Goal: Use online tool/utility

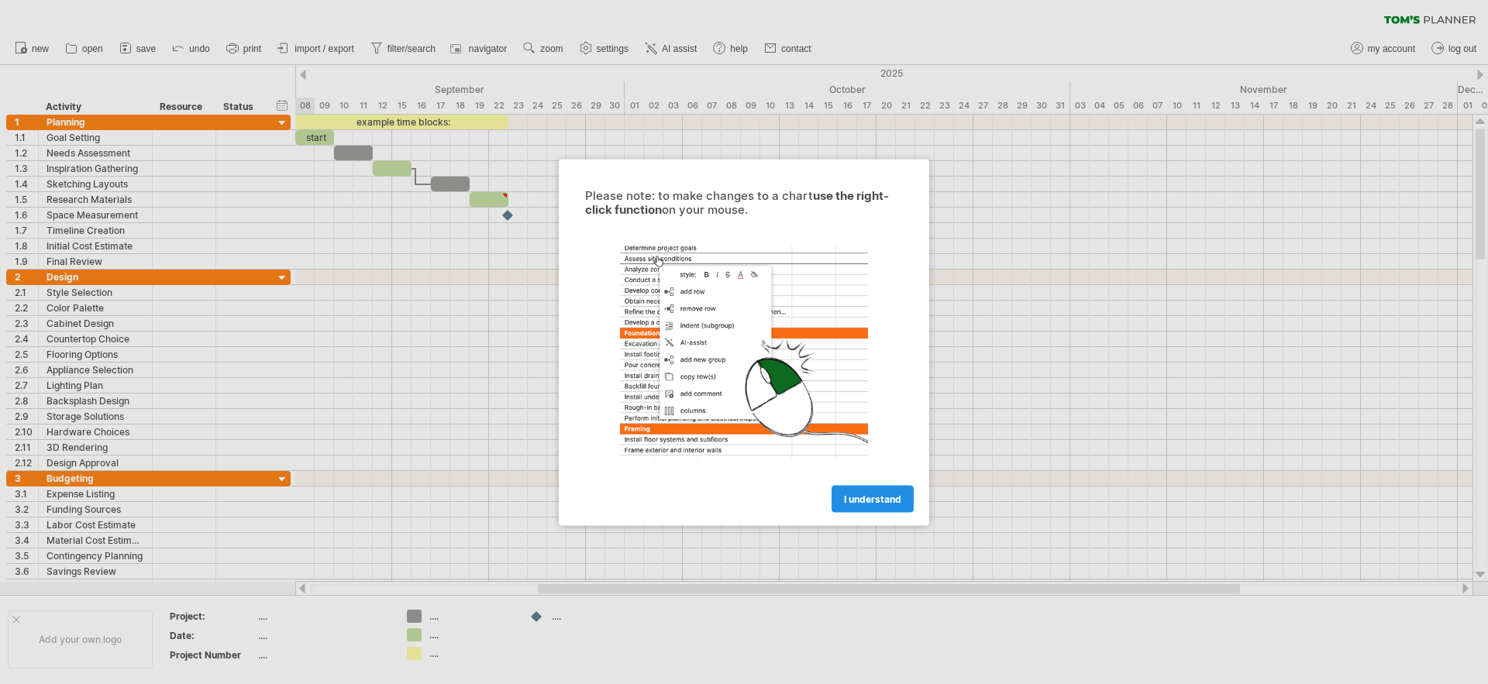
click at [876, 499] on span "I understand" at bounding box center [872, 499] width 57 height 12
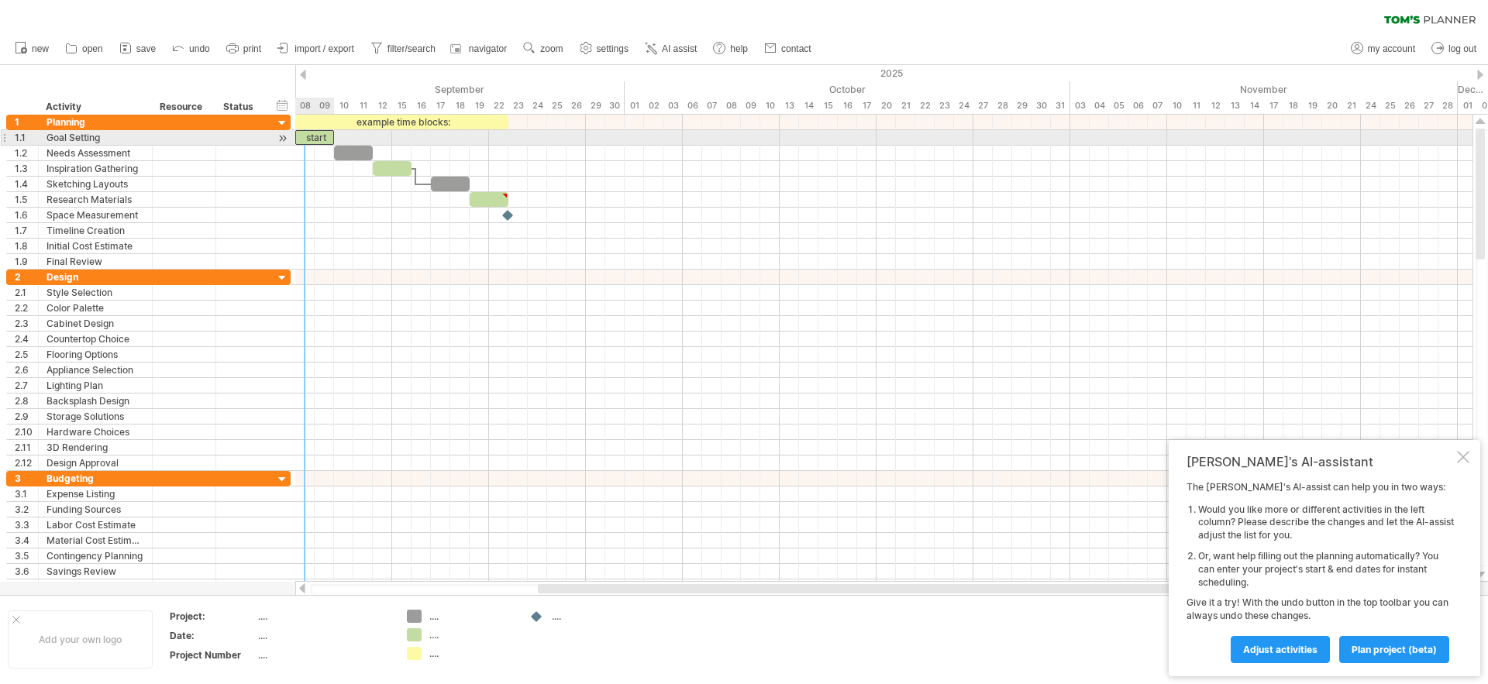
click at [310, 137] on div "start" at bounding box center [314, 137] width 39 height 15
click at [304, 136] on div "*****" at bounding box center [314, 137] width 39 height 15
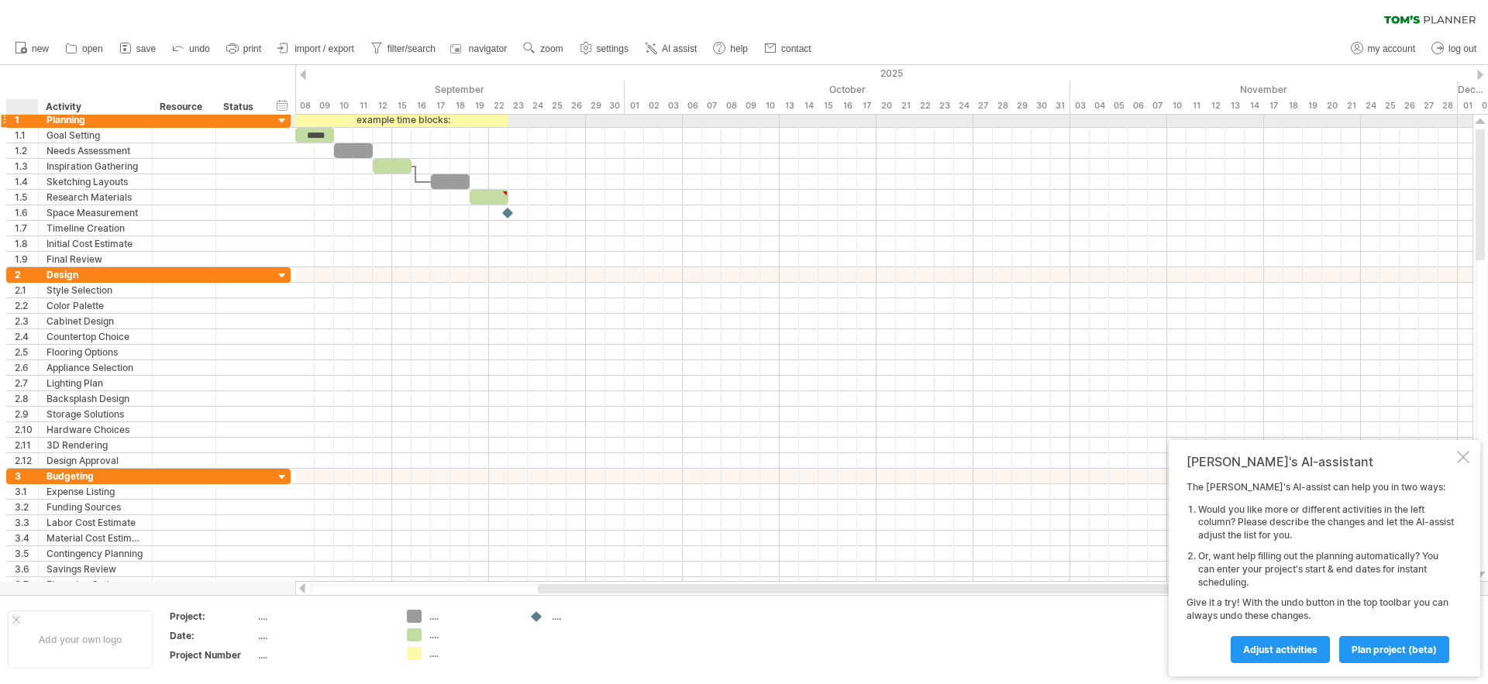
click at [22, 122] on div "1" at bounding box center [26, 119] width 23 height 15
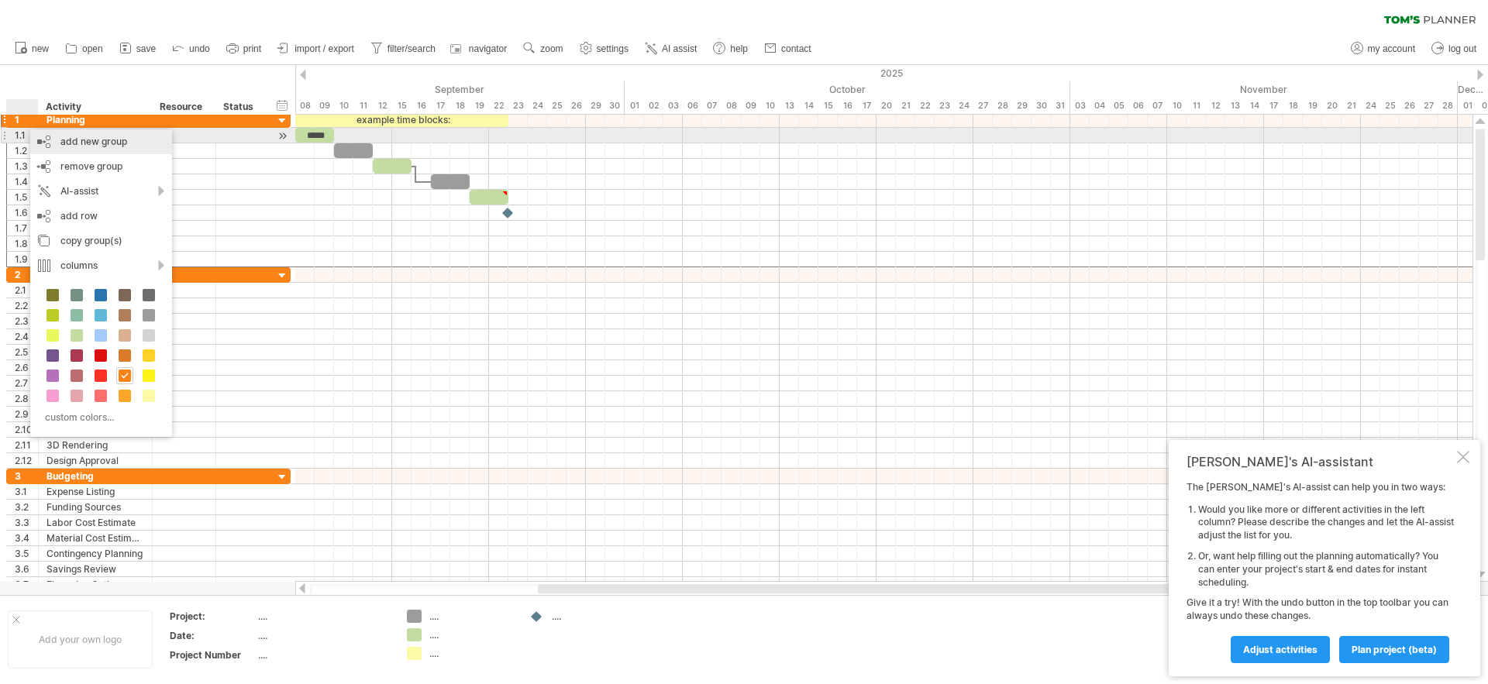
click at [85, 139] on div "add new group" at bounding box center [101, 141] width 142 height 25
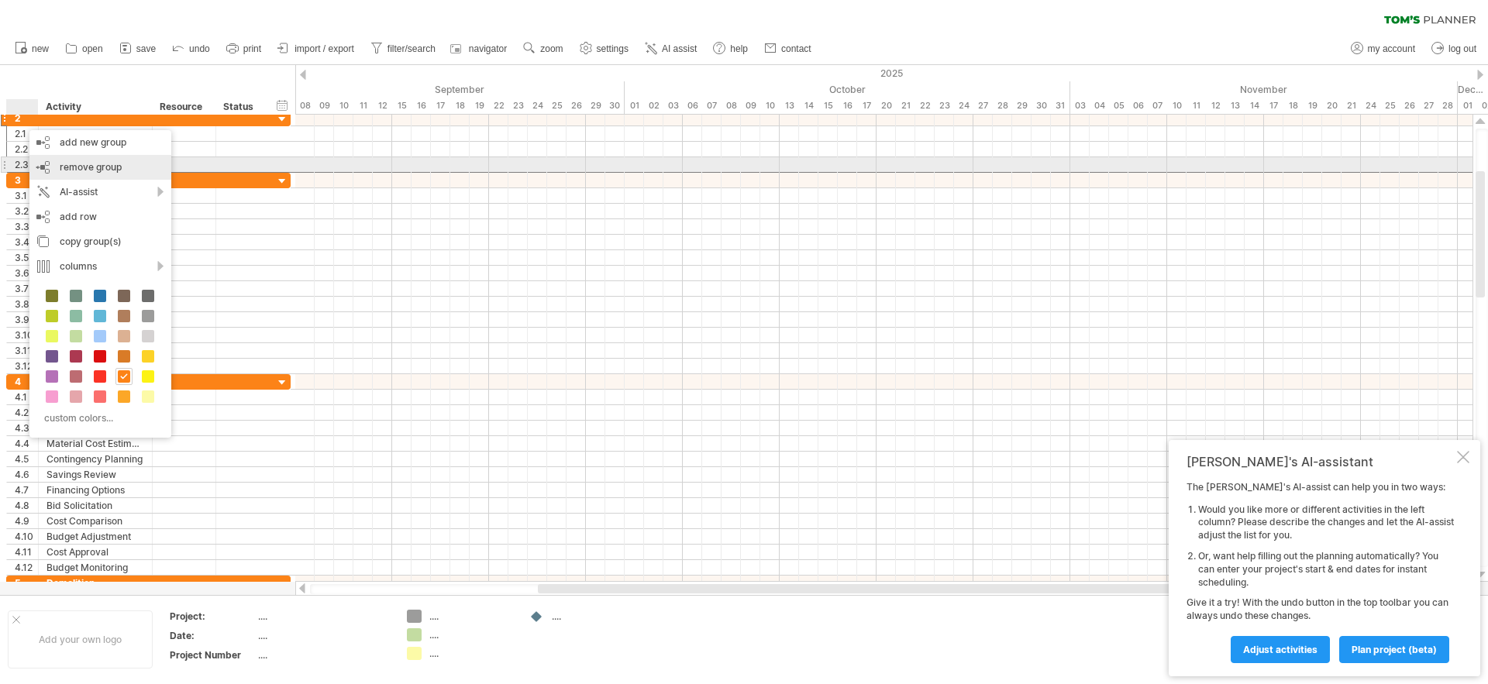
click at [72, 161] on span "remove group" at bounding box center [91, 167] width 62 height 12
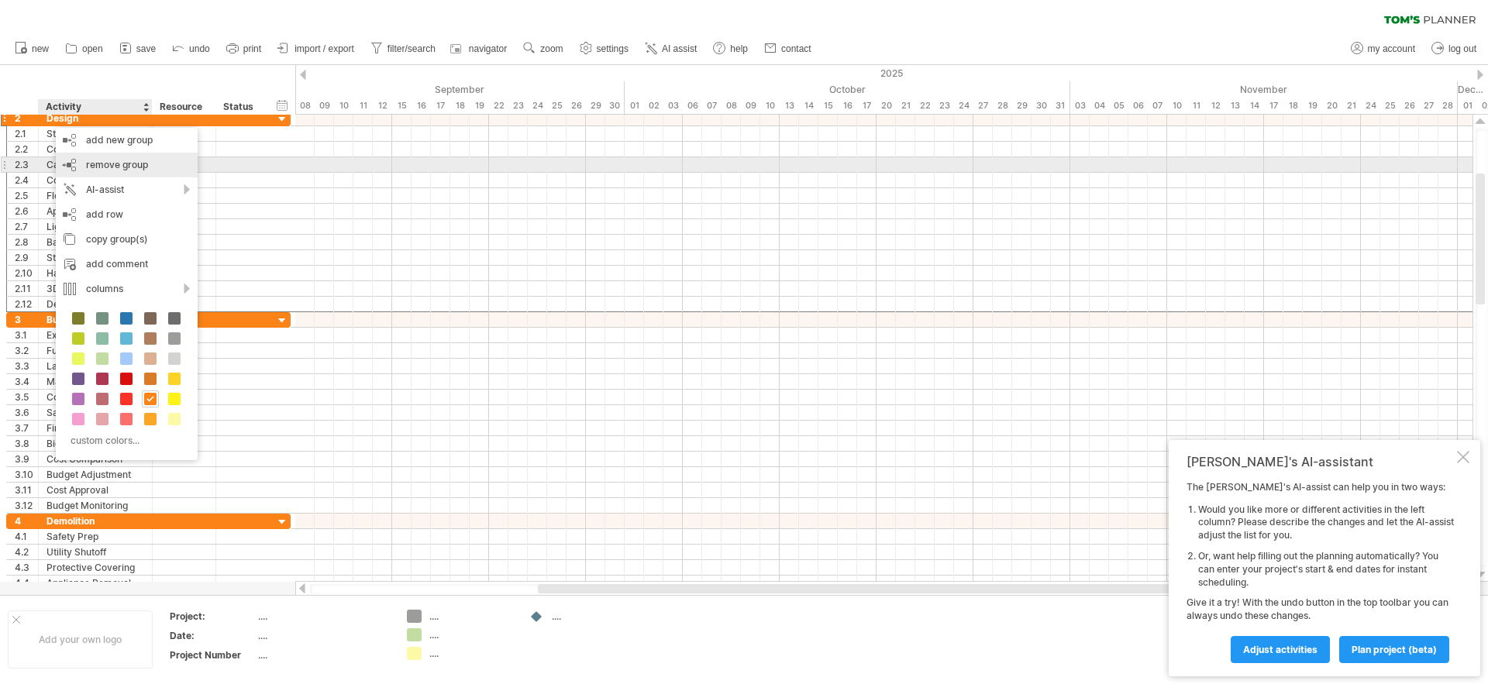
click at [115, 163] on span "remove group" at bounding box center [117, 165] width 62 height 12
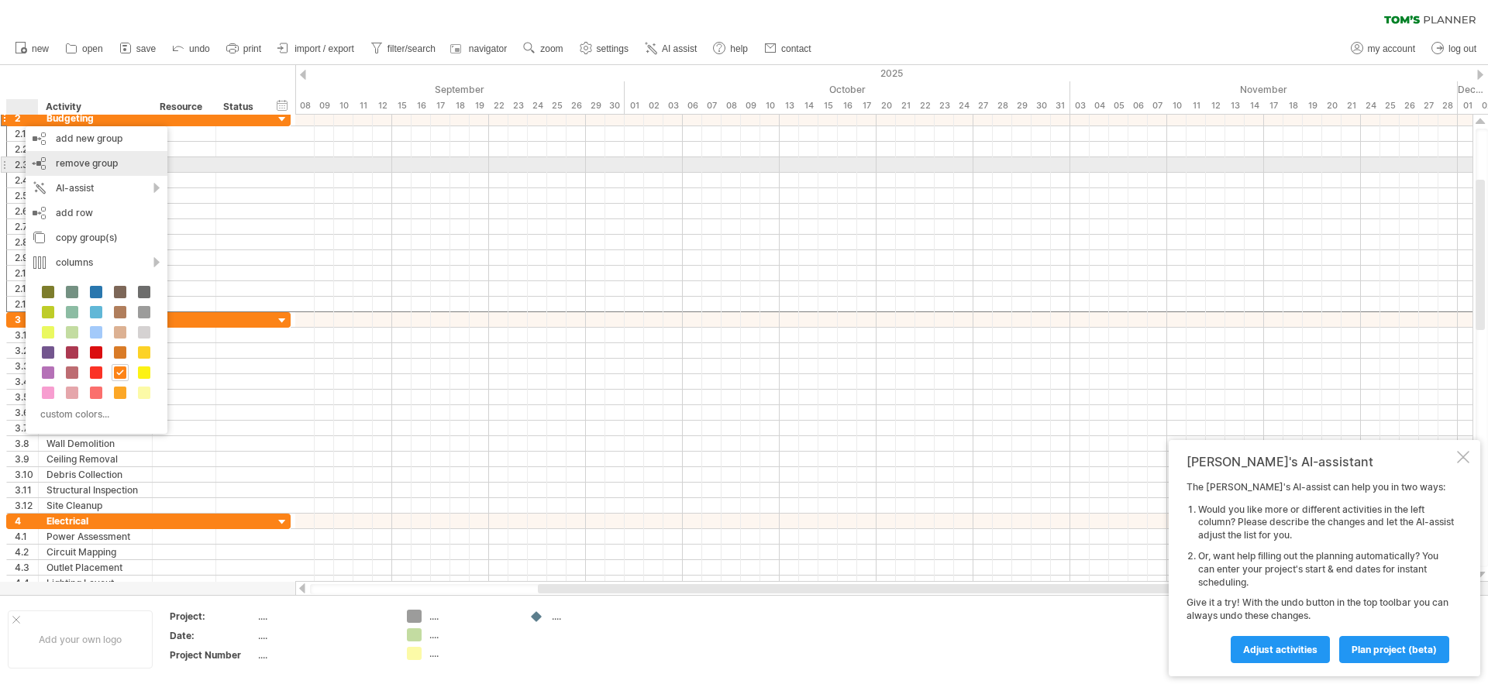
click at [87, 167] on span "remove group" at bounding box center [87, 163] width 62 height 12
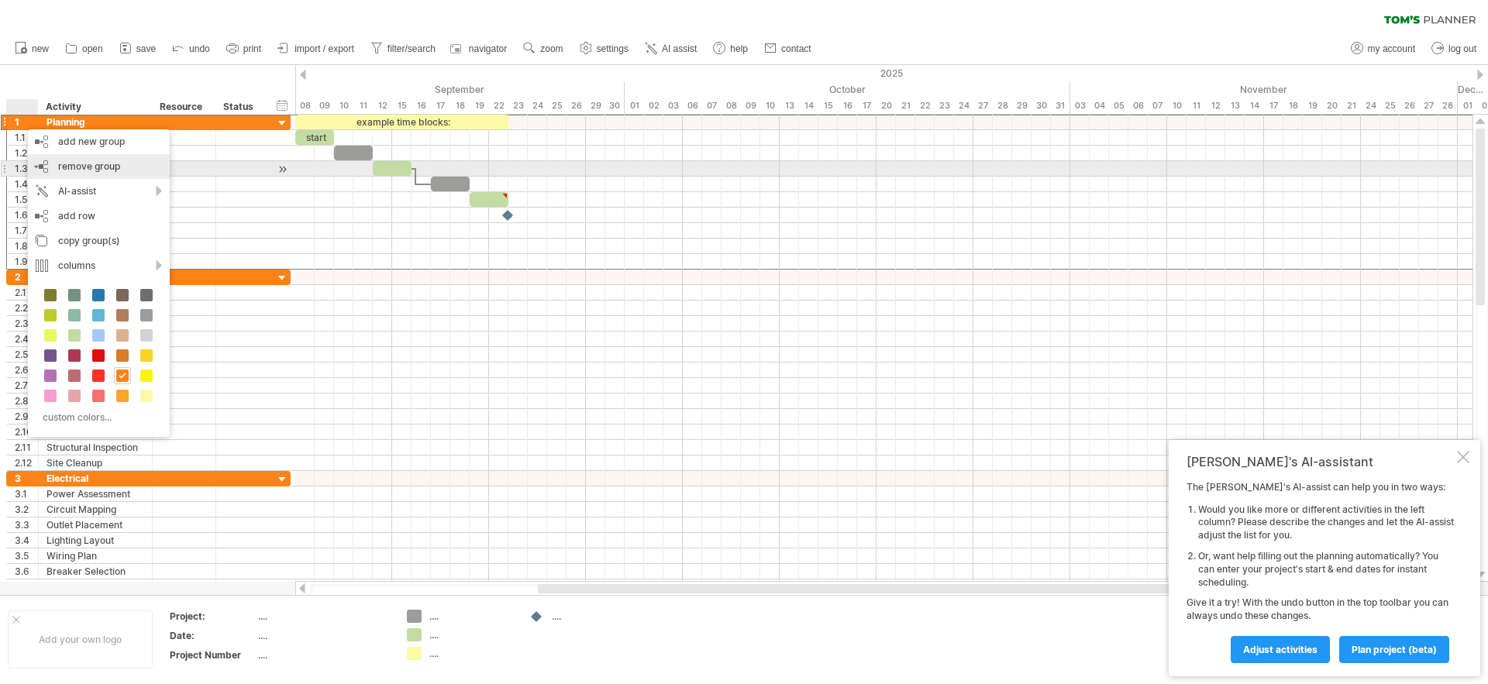
click at [89, 169] on span "remove group" at bounding box center [89, 166] width 62 height 12
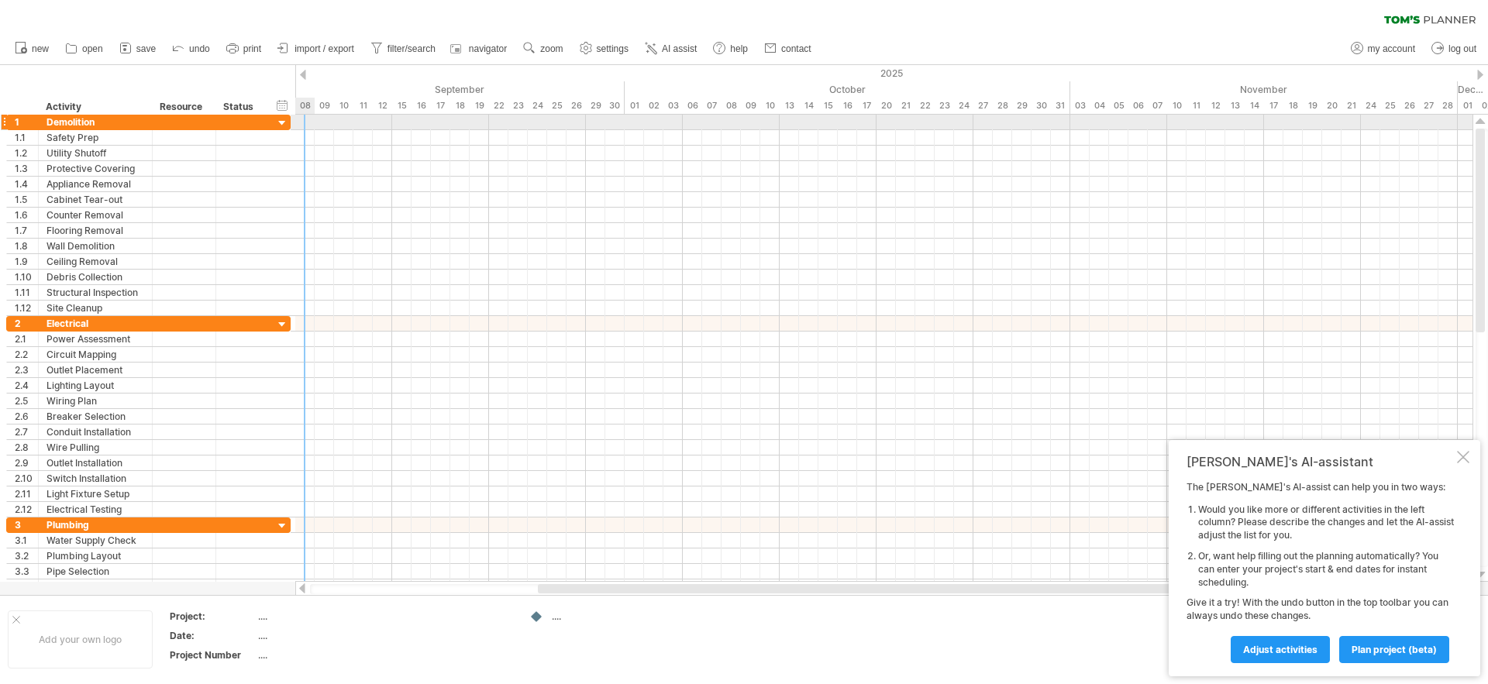
click at [306, 119] on div at bounding box center [883, 122] width 1177 height 15
drag, startPoint x: 305, startPoint y: 119, endPoint x: 336, endPoint y: 122, distance: 31.1
click at [336, 122] on div at bounding box center [883, 122] width 1177 height 15
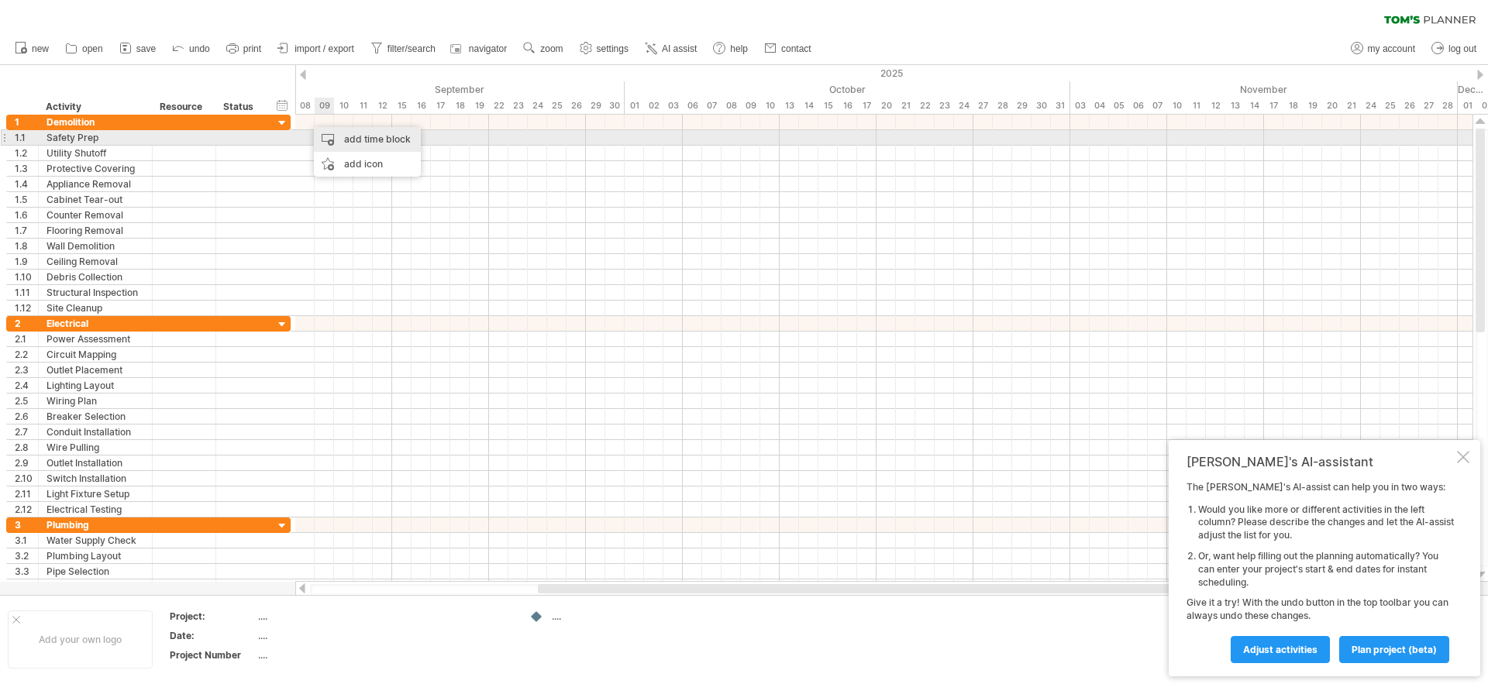
click at [329, 134] on div "add time block" at bounding box center [367, 139] width 107 height 25
